Goal: Information Seeking & Learning: Learn about a topic

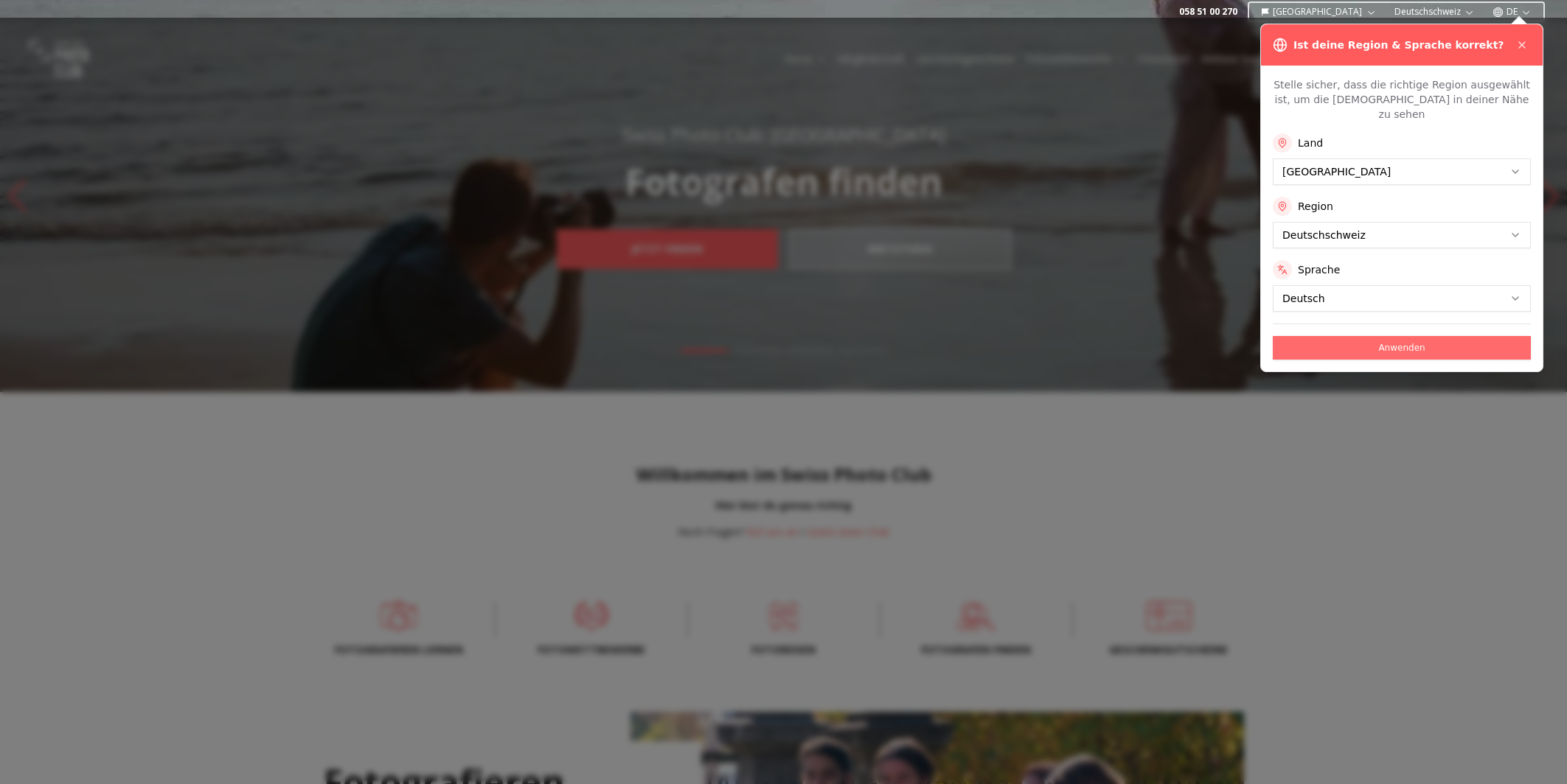
click at [1394, 336] on button "Anwenden" at bounding box center [1402, 348] width 258 height 24
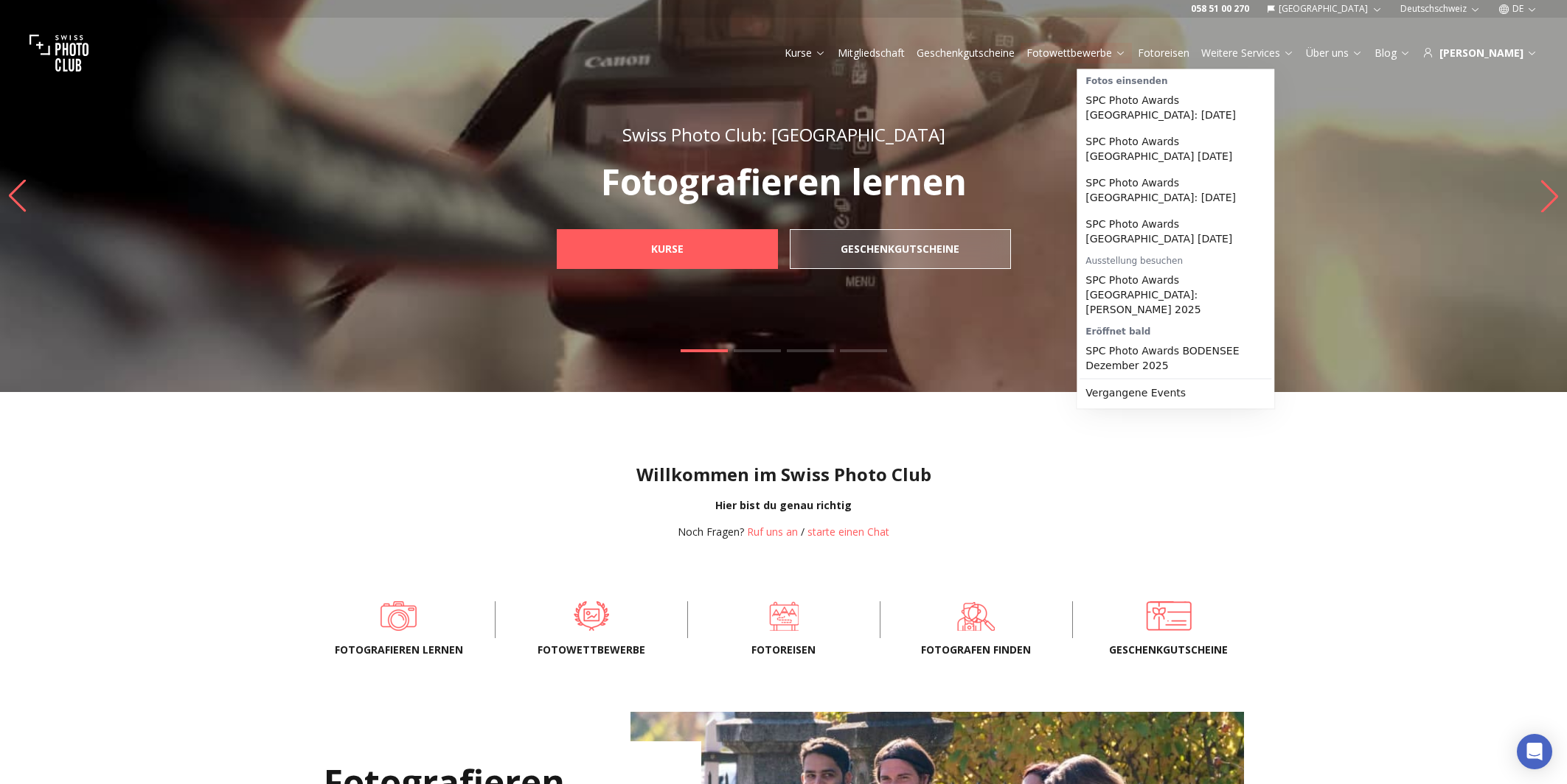
click at [1126, 51] on icon at bounding box center [1120, 53] width 11 height 11
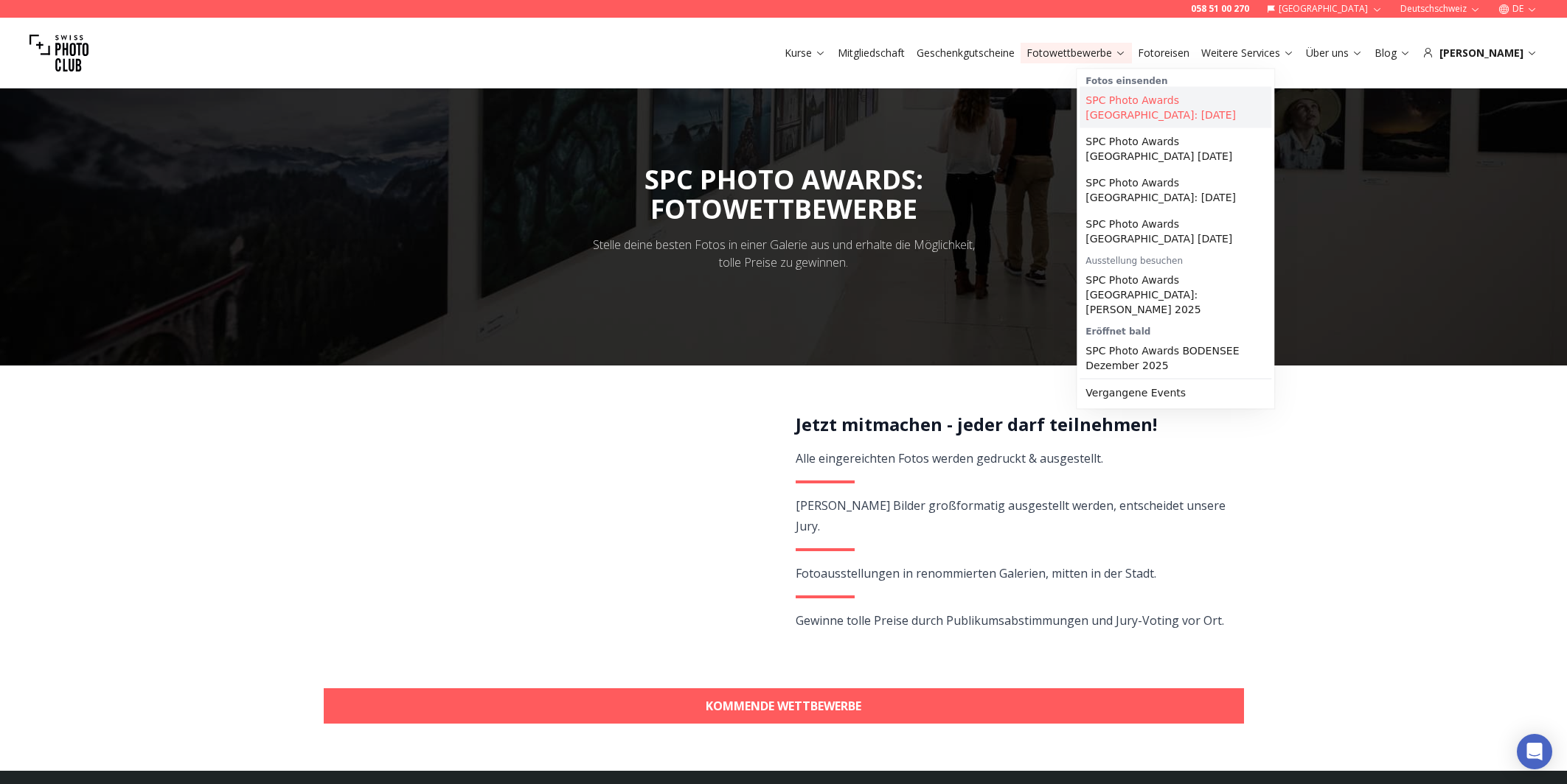
click at [1165, 103] on link "SPC Photo Awards [GEOGRAPHIC_DATA]: [DATE]" at bounding box center [1175, 108] width 192 height 42
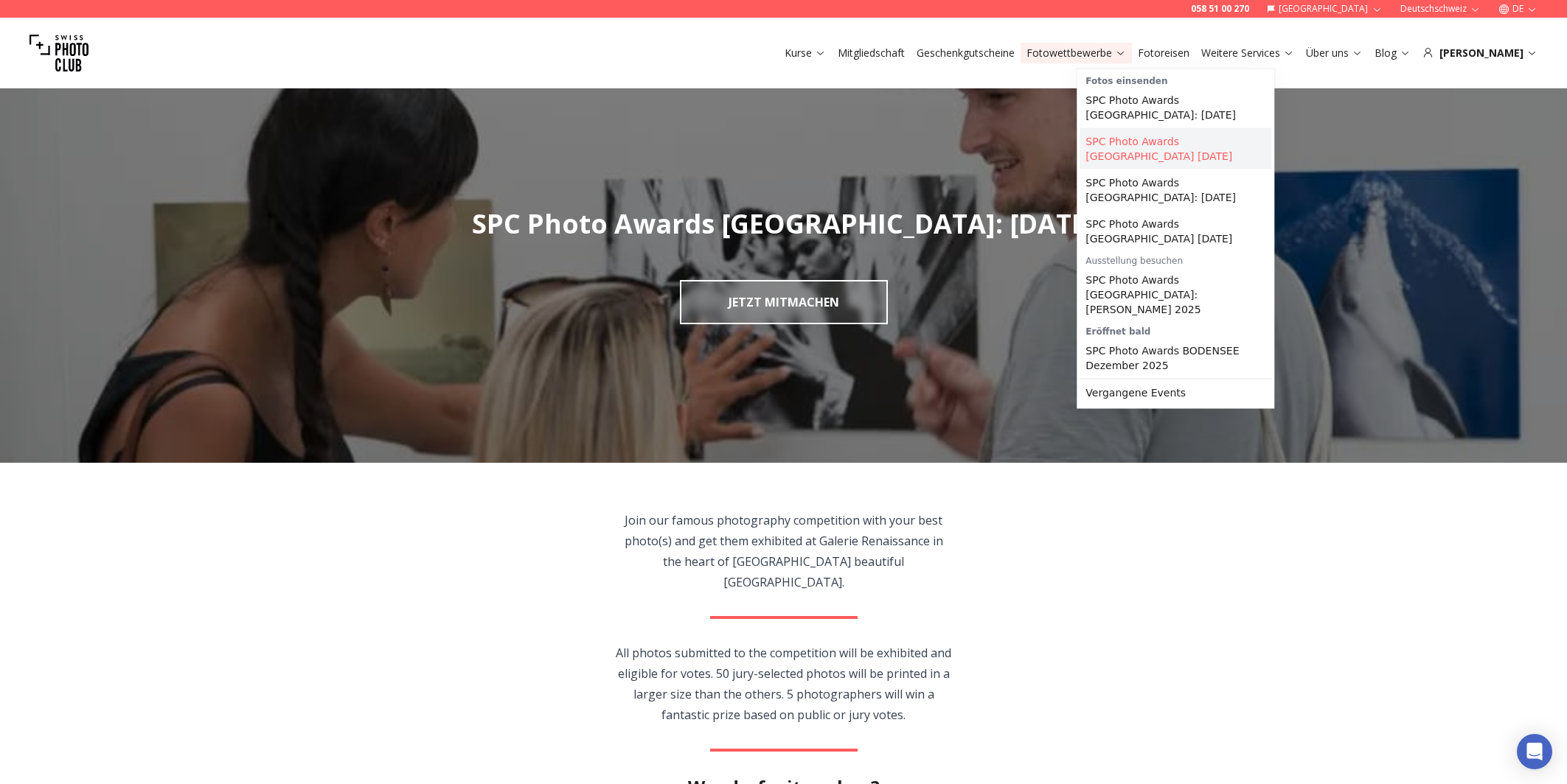
click at [1177, 134] on link "SPC Photo Awards [GEOGRAPHIC_DATA] [DATE]" at bounding box center [1175, 149] width 192 height 42
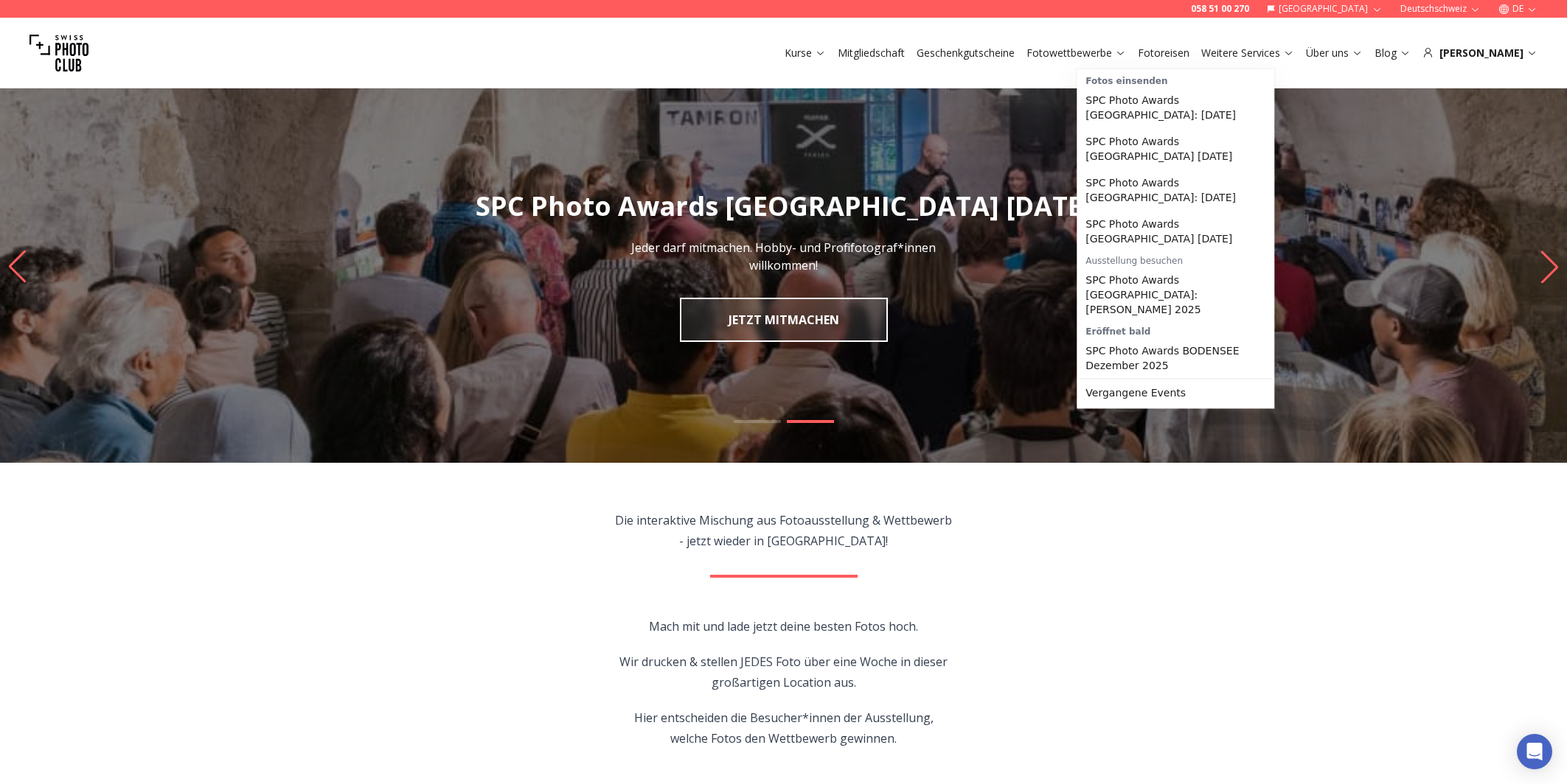
click at [1124, 54] on icon at bounding box center [1120, 54] width 7 height 4
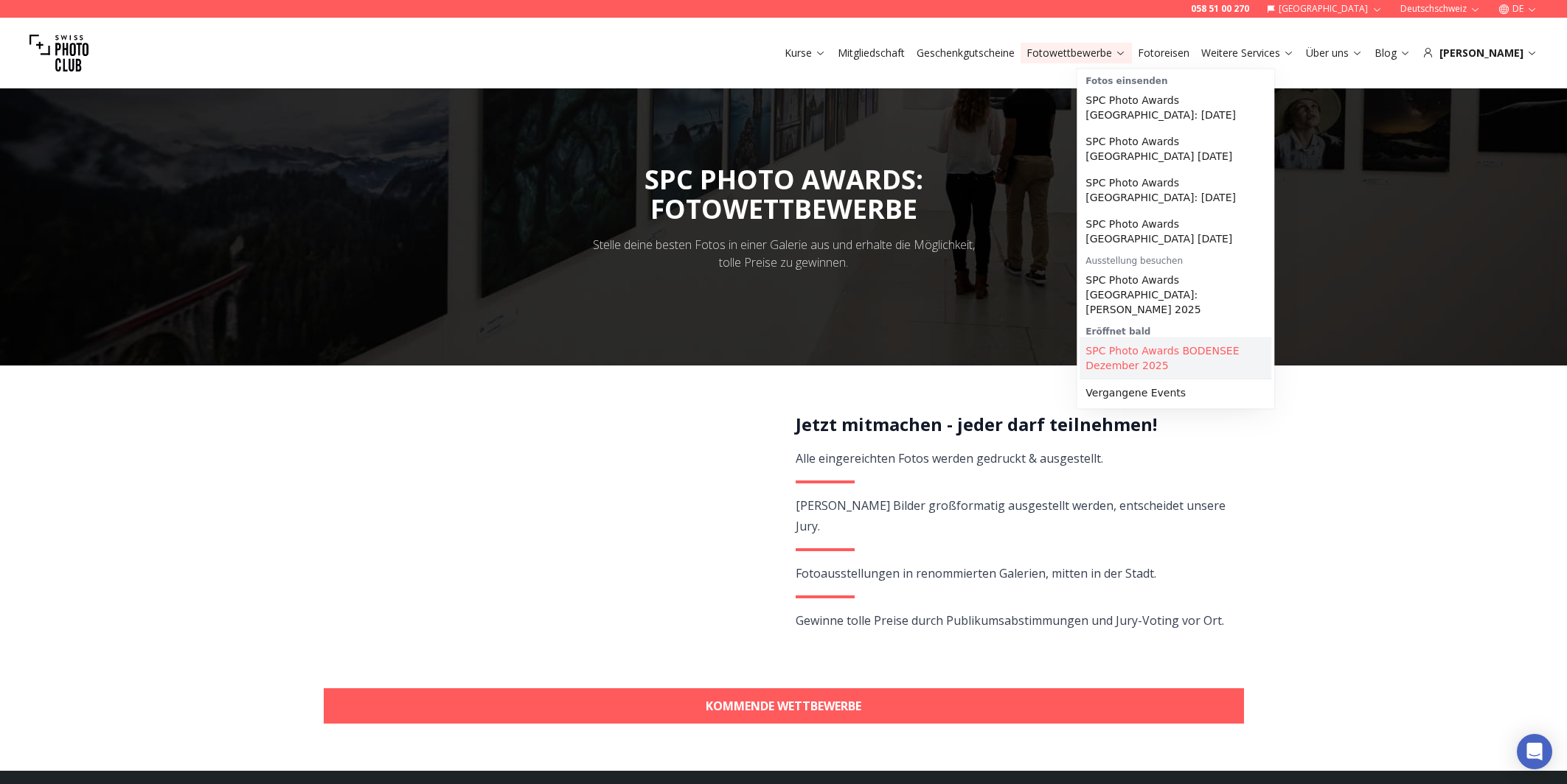
click at [1164, 337] on link "SPC Photo Awards BODENSEE Dezember 2025" at bounding box center [1175, 358] width 192 height 42
